Goal: Task Accomplishment & Management: Use online tool/utility

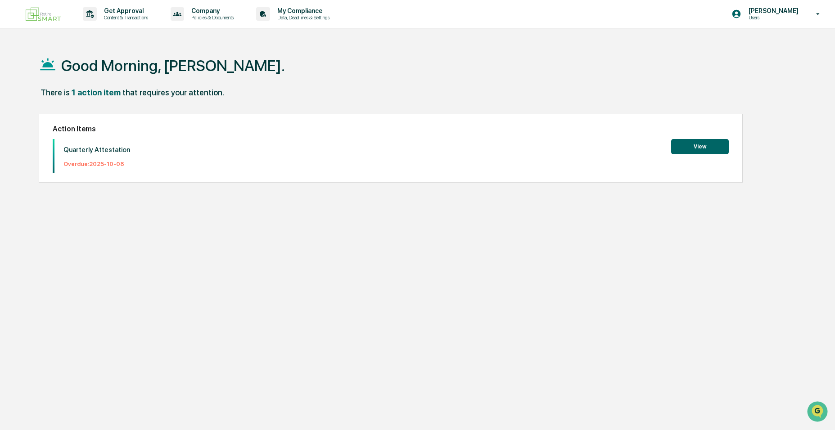
click at [713, 145] on button "View" at bounding box center [700, 146] width 58 height 15
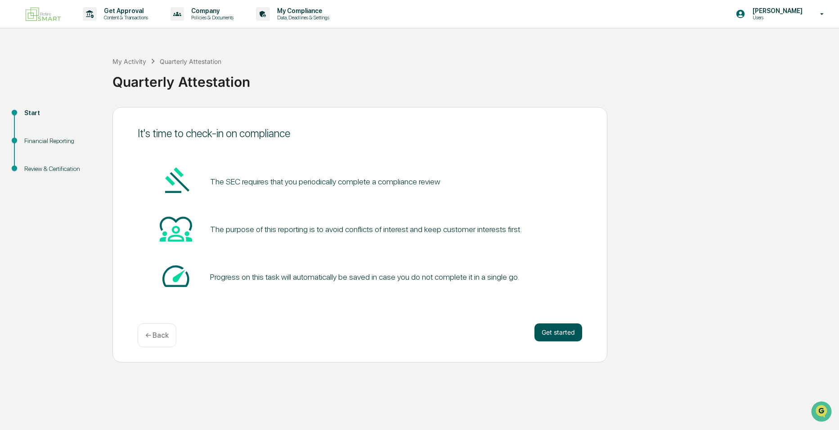
click at [556, 335] on button "Get started" at bounding box center [559, 333] width 48 height 18
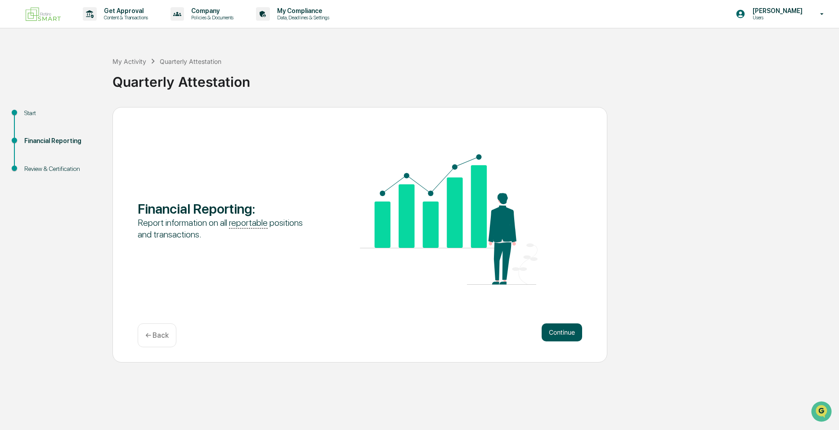
click at [556, 333] on button "Continue" at bounding box center [562, 333] width 41 height 18
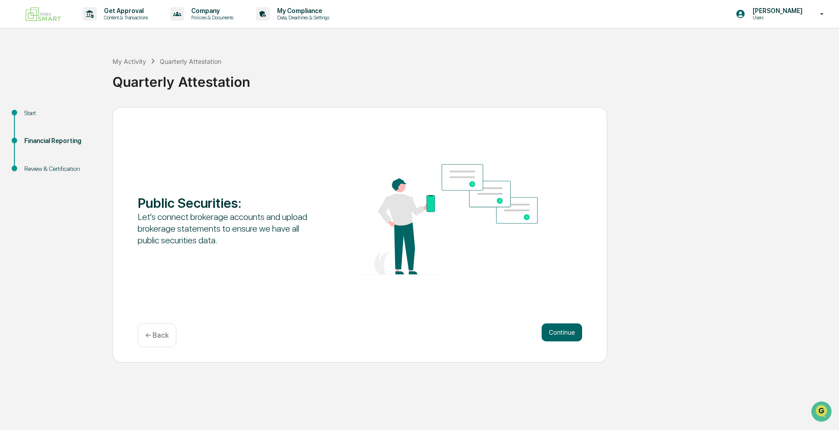
click at [148, 334] on p "← Back" at bounding box center [156, 335] width 23 height 9
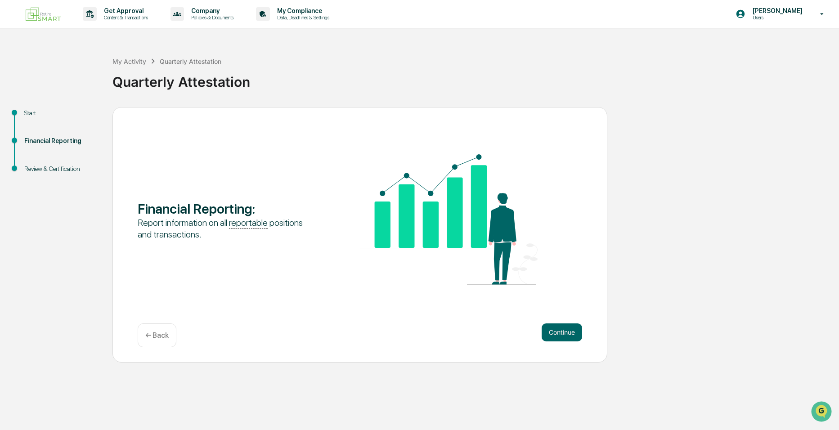
drag, startPoint x: 148, startPoint y: 334, endPoint x: 361, endPoint y: 302, distance: 215.6
click at [362, 302] on div "Financial Reporting : Report information on all reportable positions and transa…" at bounding box center [360, 235] width 495 height 256
click at [557, 332] on button "Continue" at bounding box center [562, 333] width 41 height 18
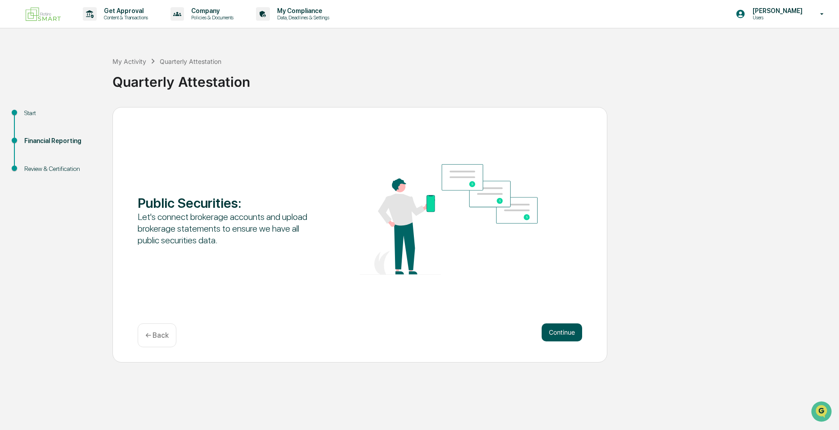
click at [554, 333] on button "Continue" at bounding box center [562, 333] width 41 height 18
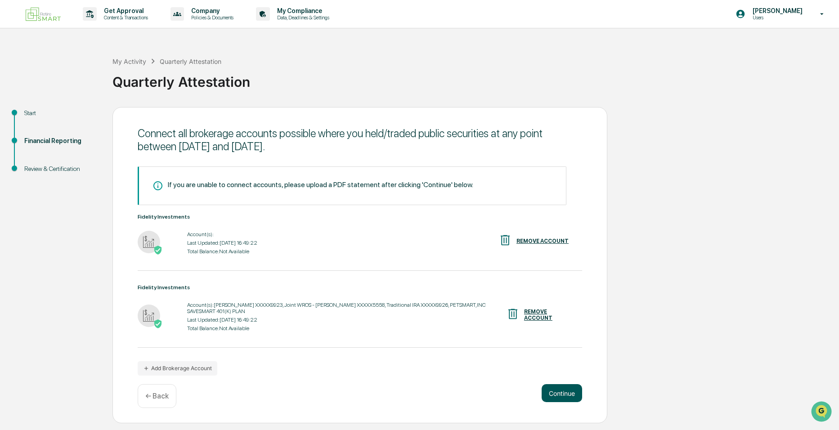
click at [575, 392] on button "Continue" at bounding box center [562, 393] width 41 height 18
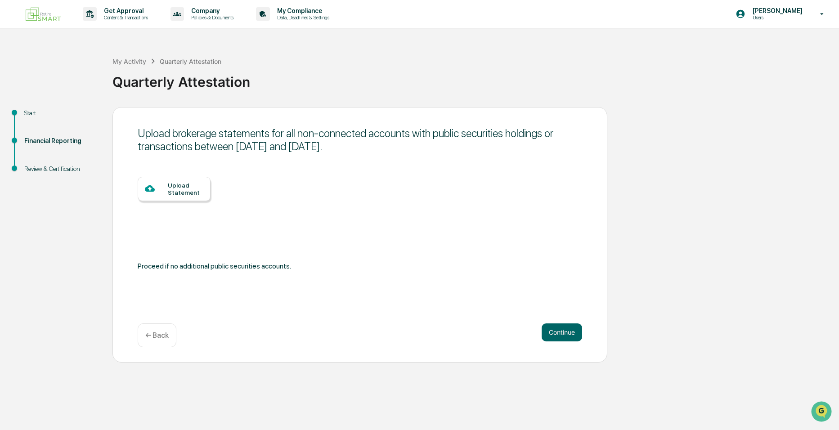
click at [179, 186] on div "Upload Statement" at bounding box center [186, 189] width 36 height 14
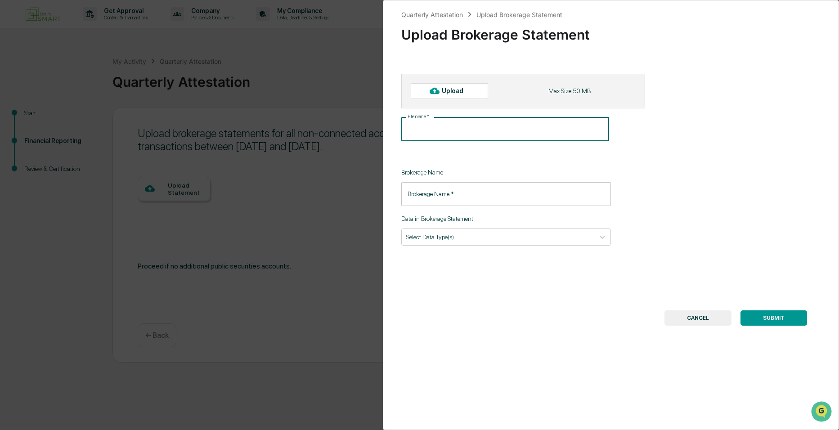
click at [454, 129] on input "File name   *" at bounding box center [505, 129] width 208 height 24
click at [601, 240] on icon at bounding box center [602, 237] width 9 height 9
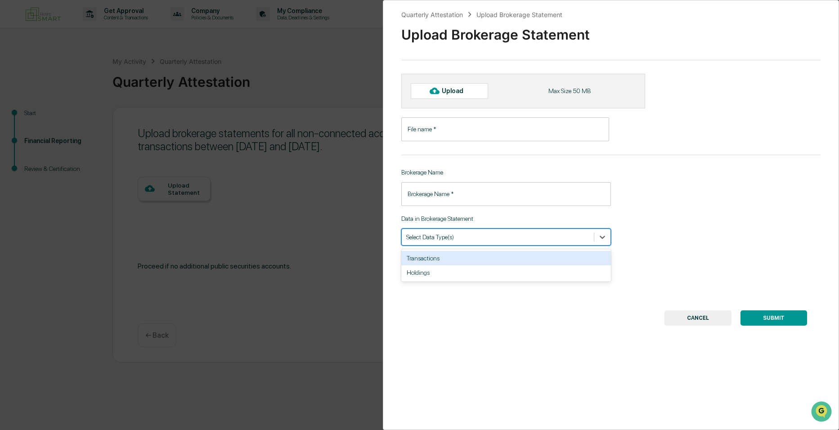
click at [537, 259] on div "Transactions" at bounding box center [506, 258] width 210 height 14
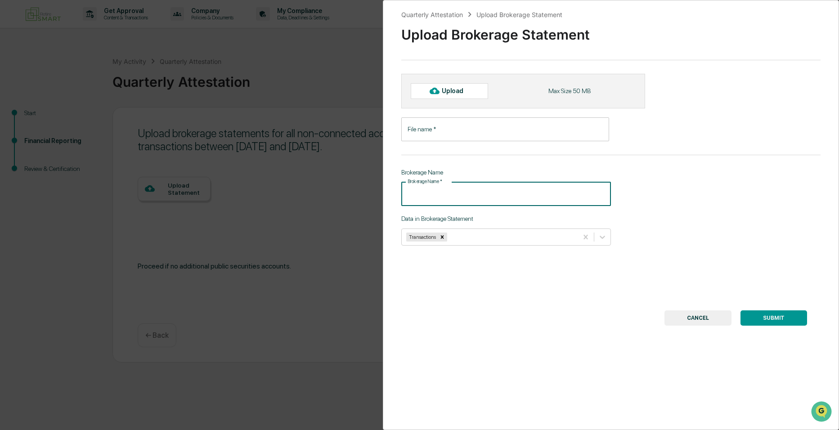
click at [478, 191] on input "Brokerage Name   *" at bounding box center [506, 194] width 210 height 24
type input "**********"
drag, startPoint x: 454, startPoint y: 126, endPoint x: 449, endPoint y: 132, distance: 7.4
click at [452, 131] on input "File name   *" at bounding box center [505, 129] width 208 height 24
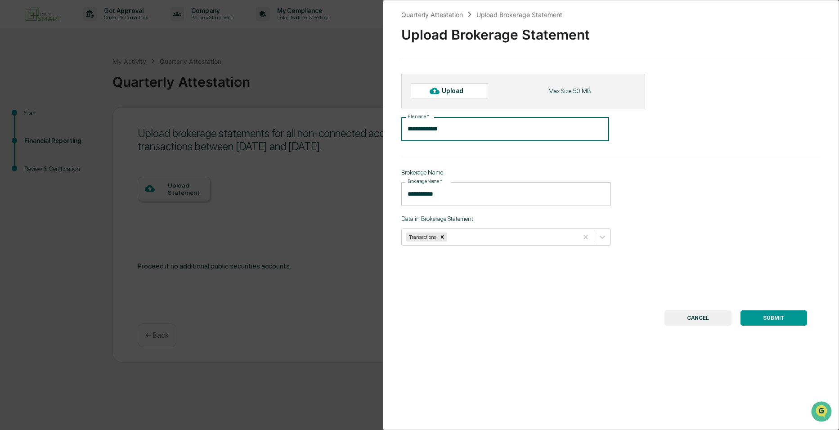
type input "**********"
drag, startPoint x: 769, startPoint y: 320, endPoint x: 762, endPoint y: 322, distance: 7.1
click at [768, 320] on button "SUBMIT" at bounding box center [774, 318] width 67 height 15
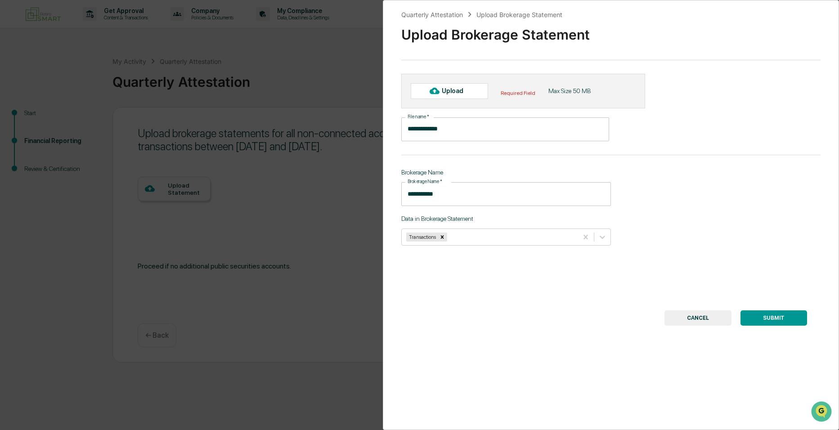
drag, startPoint x: 754, startPoint y: 314, endPoint x: 748, endPoint y: 308, distance: 8.6
click at [450, 89] on div "Upload" at bounding box center [456, 90] width 29 height 7
click at [700, 318] on button "CANCEL" at bounding box center [698, 318] width 67 height 15
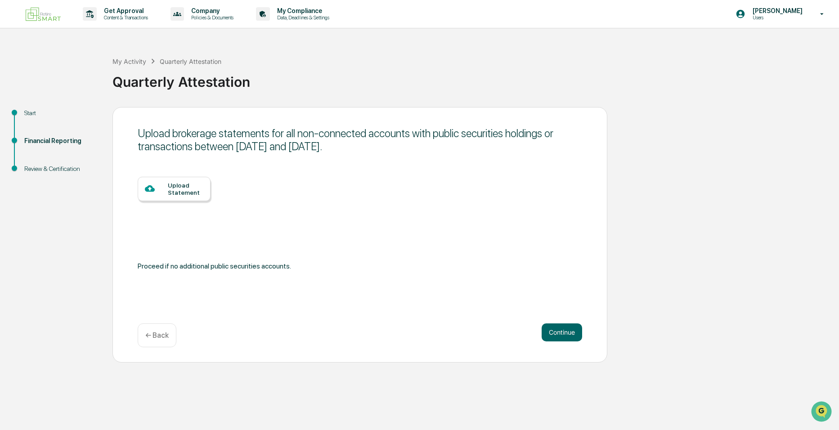
click at [187, 191] on div "Upload Statement" at bounding box center [186, 189] width 36 height 14
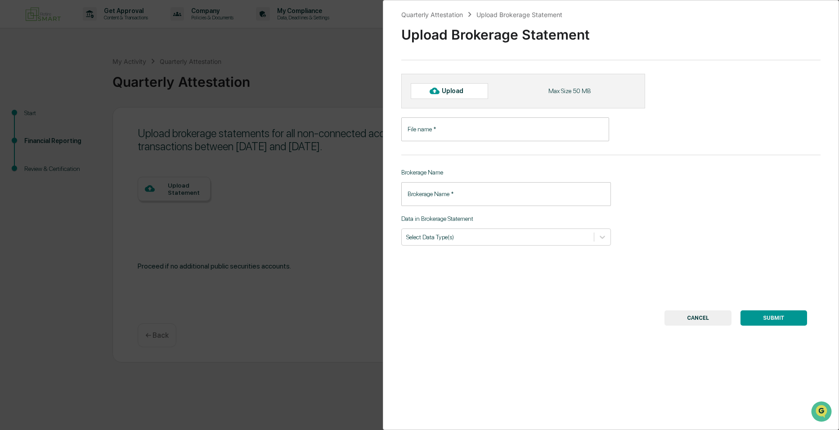
click at [696, 318] on button "CANCEL" at bounding box center [698, 318] width 67 height 15
